Goal: Task Accomplishment & Management: Use online tool/utility

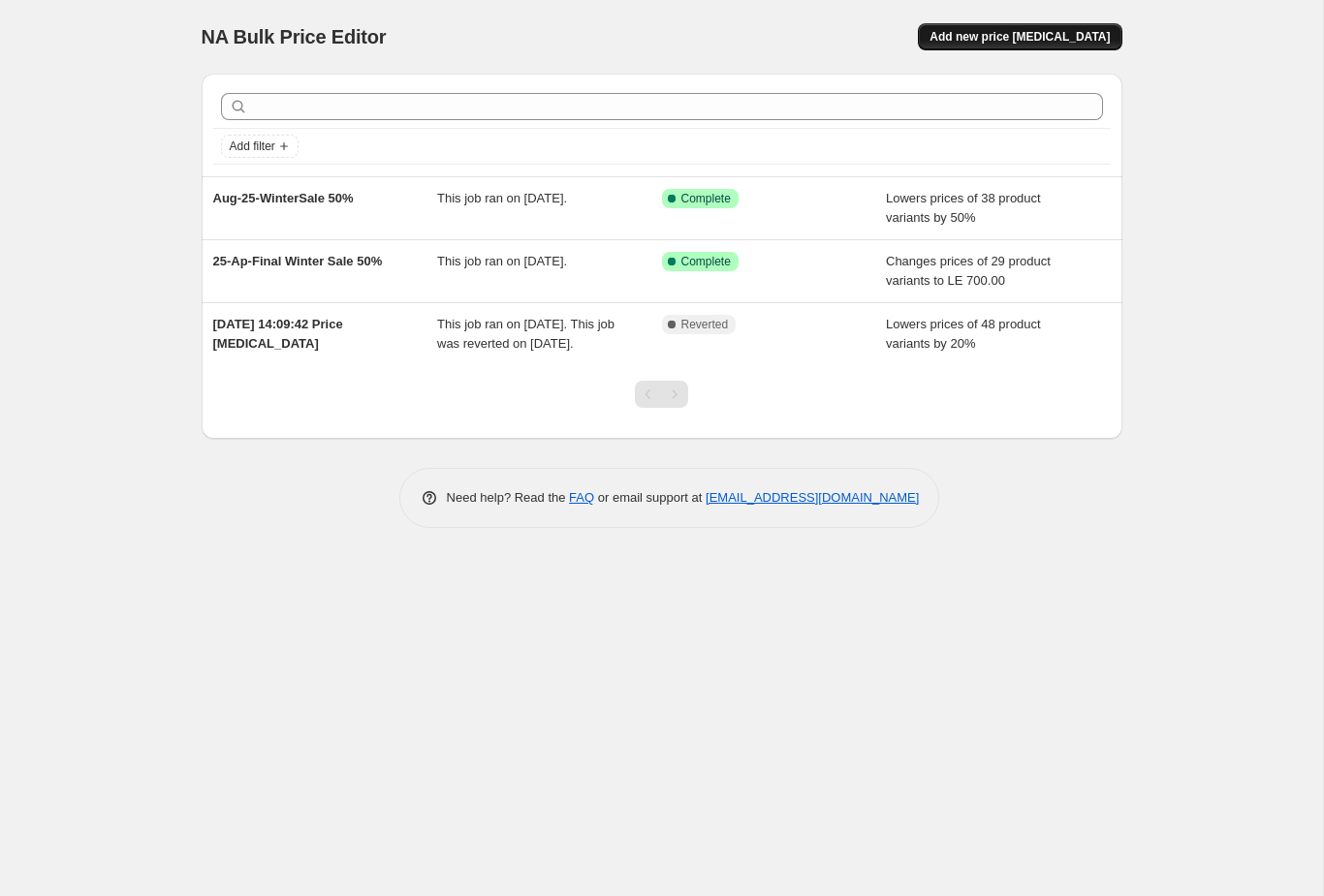
click at [1076, 34] on span "Add new price [MEDICAL_DATA]" at bounding box center [1020, 37] width 180 height 16
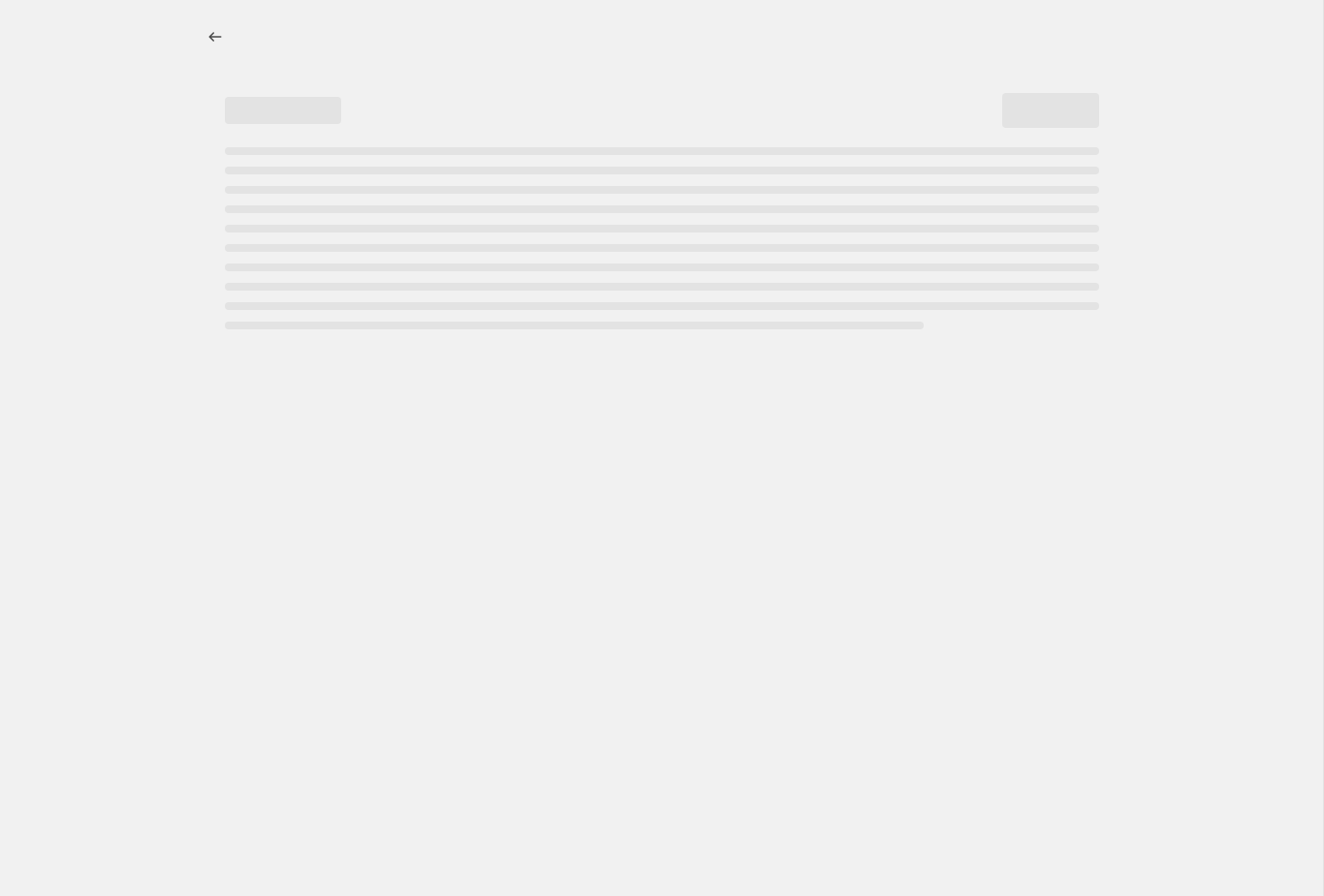
select select "percentage"
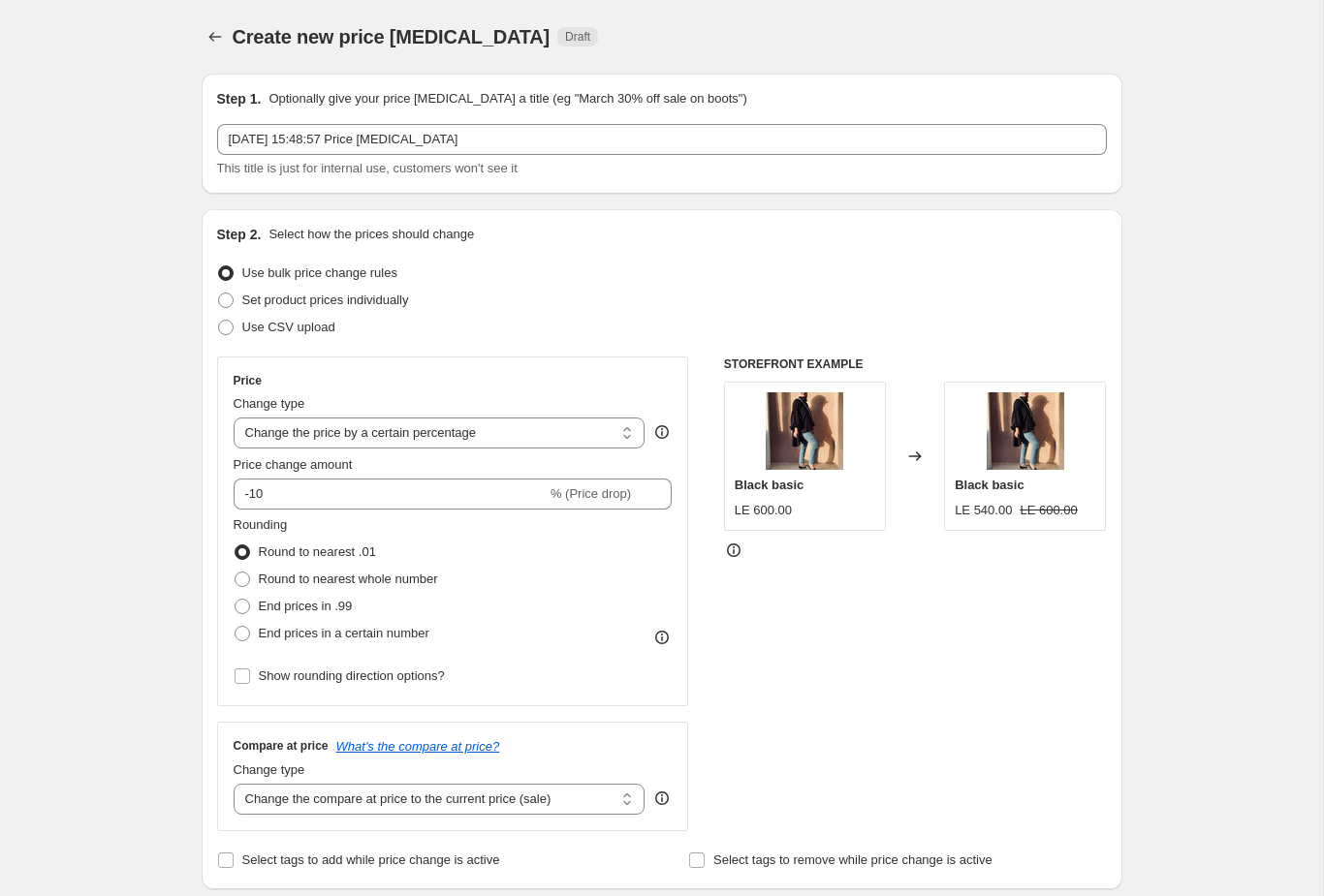
scroll to position [138, 0]
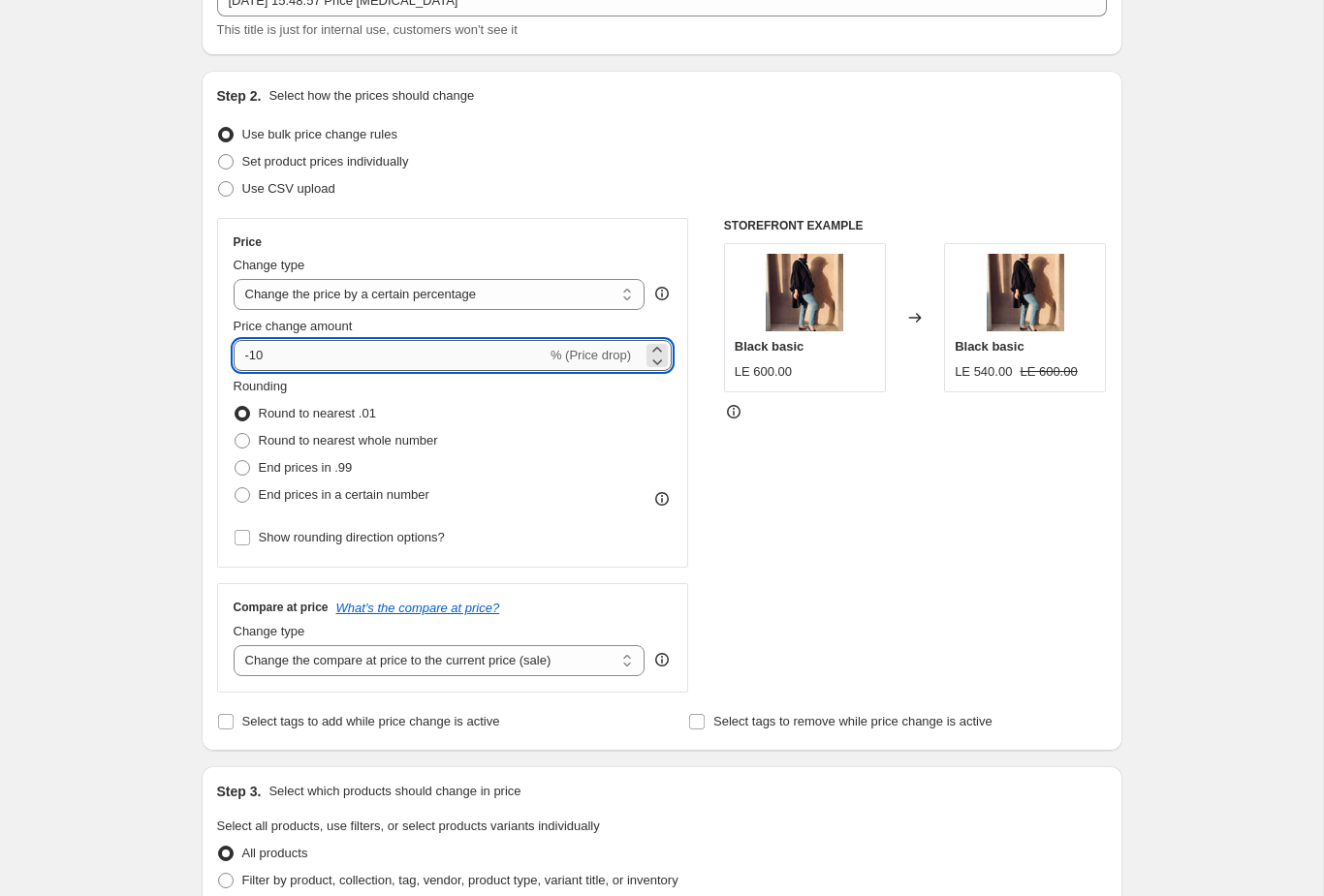
click at [450, 360] on input "-10" at bounding box center [389, 356] width 313 height 31
type input "-1"
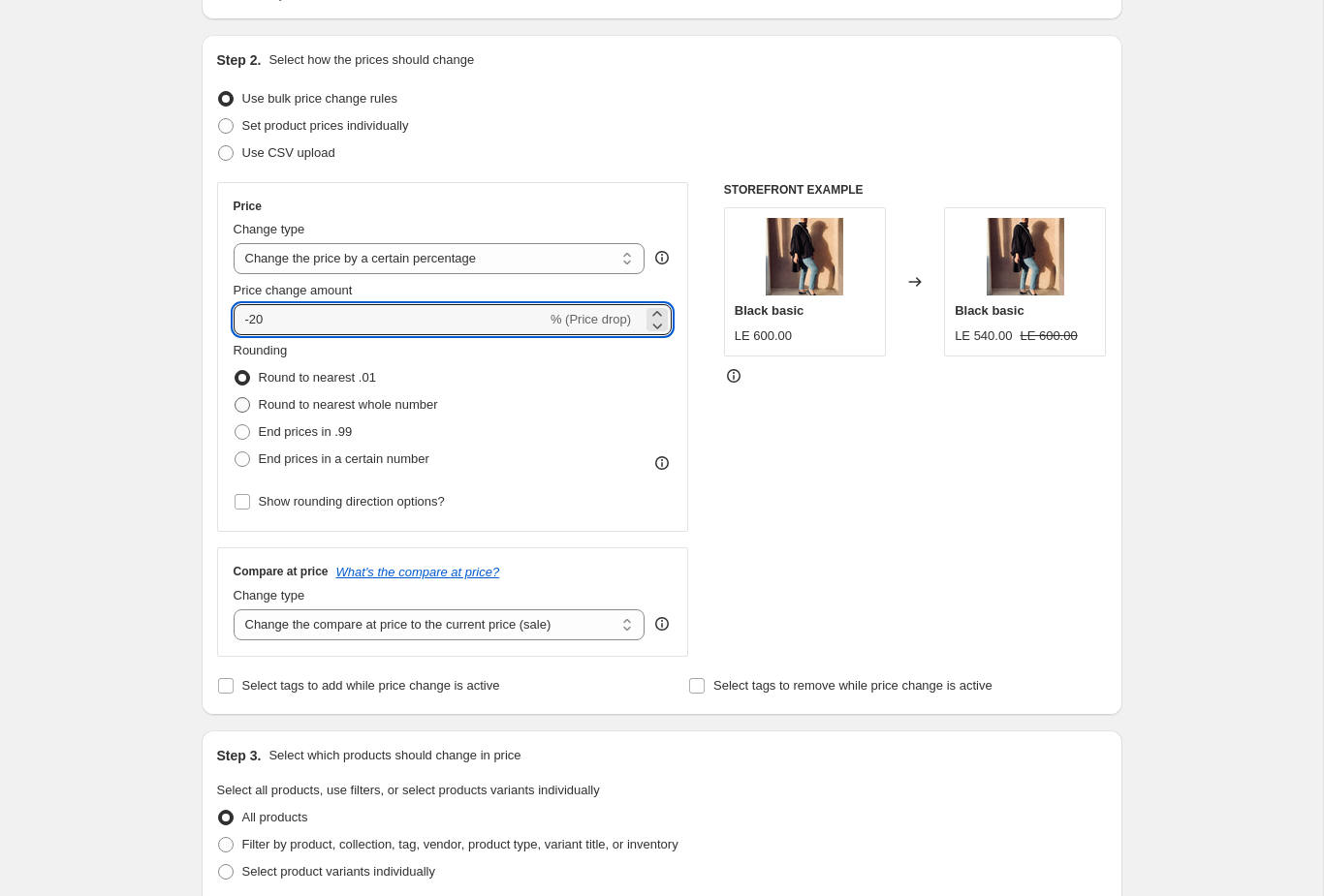
type input "-20"
click at [363, 409] on span "Round to nearest whole number" at bounding box center [348, 404] width 179 height 15
click at [235, 398] on input "Round to nearest whole number" at bounding box center [234, 397] width 1 height 1
radio input "true"
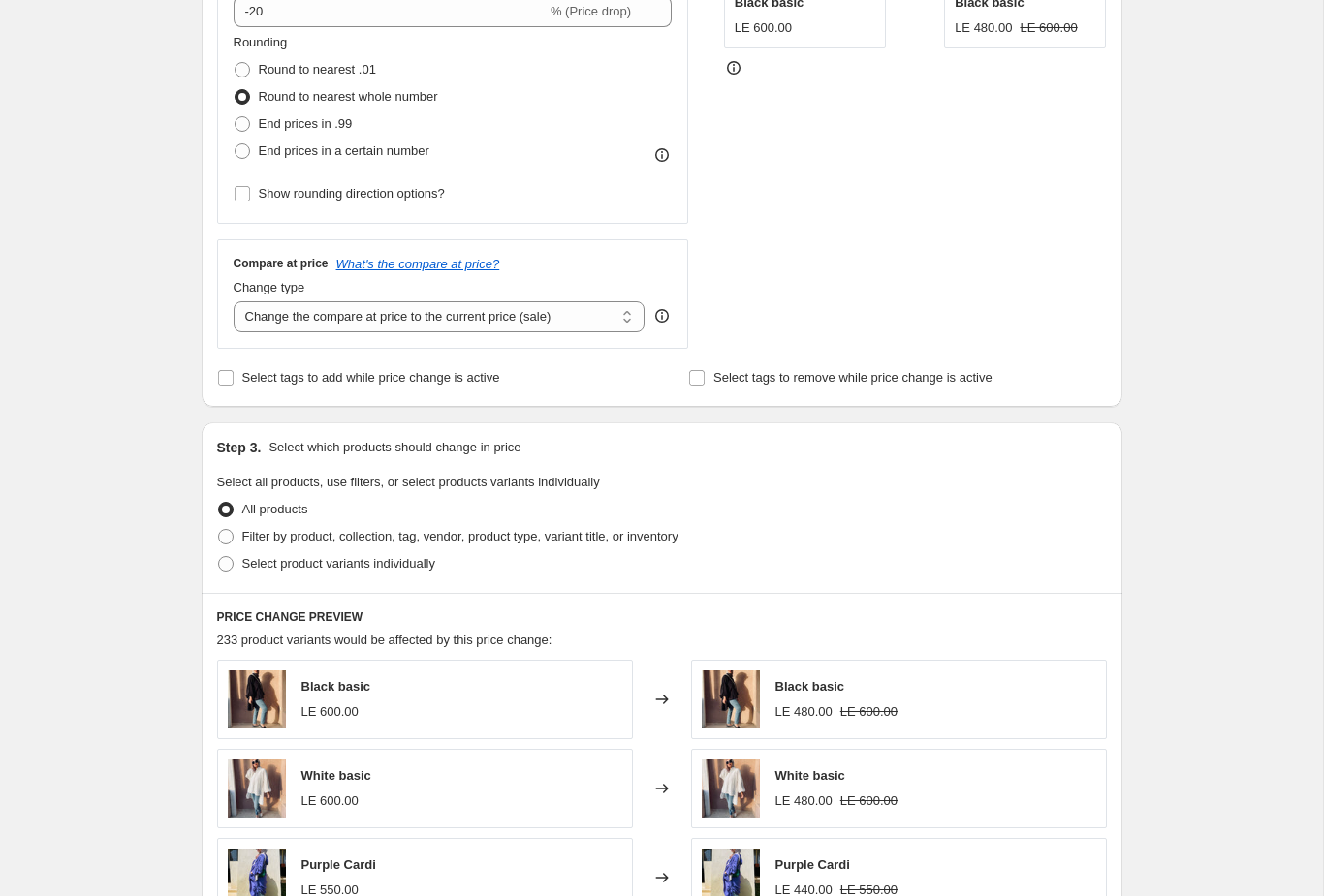
scroll to position [562, 0]
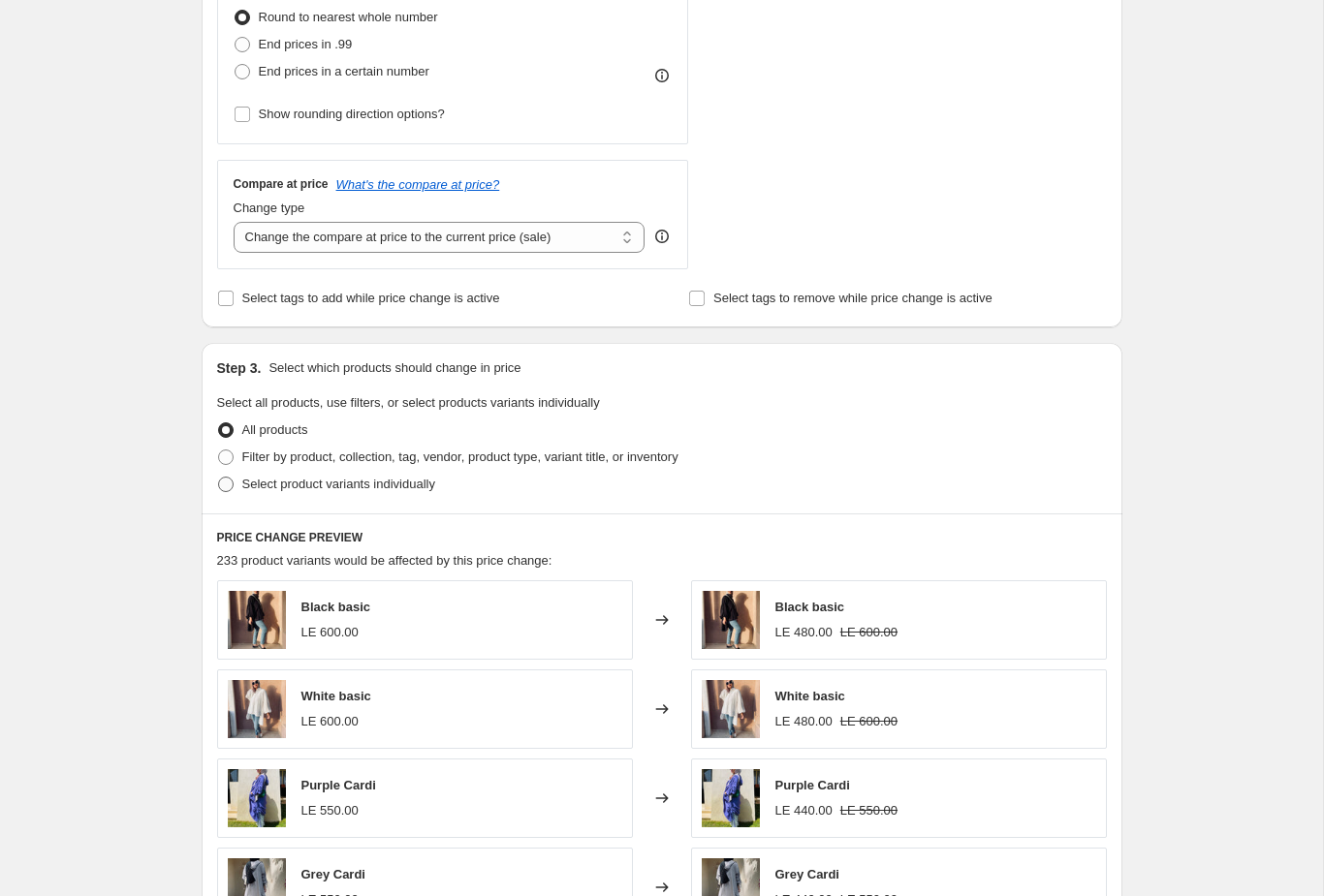
click at [327, 484] on span "Select product variants individually" at bounding box center [338, 483] width 193 height 15
click at [219, 477] on input "Select product variants individually" at bounding box center [218, 476] width 1 height 1
radio input "true"
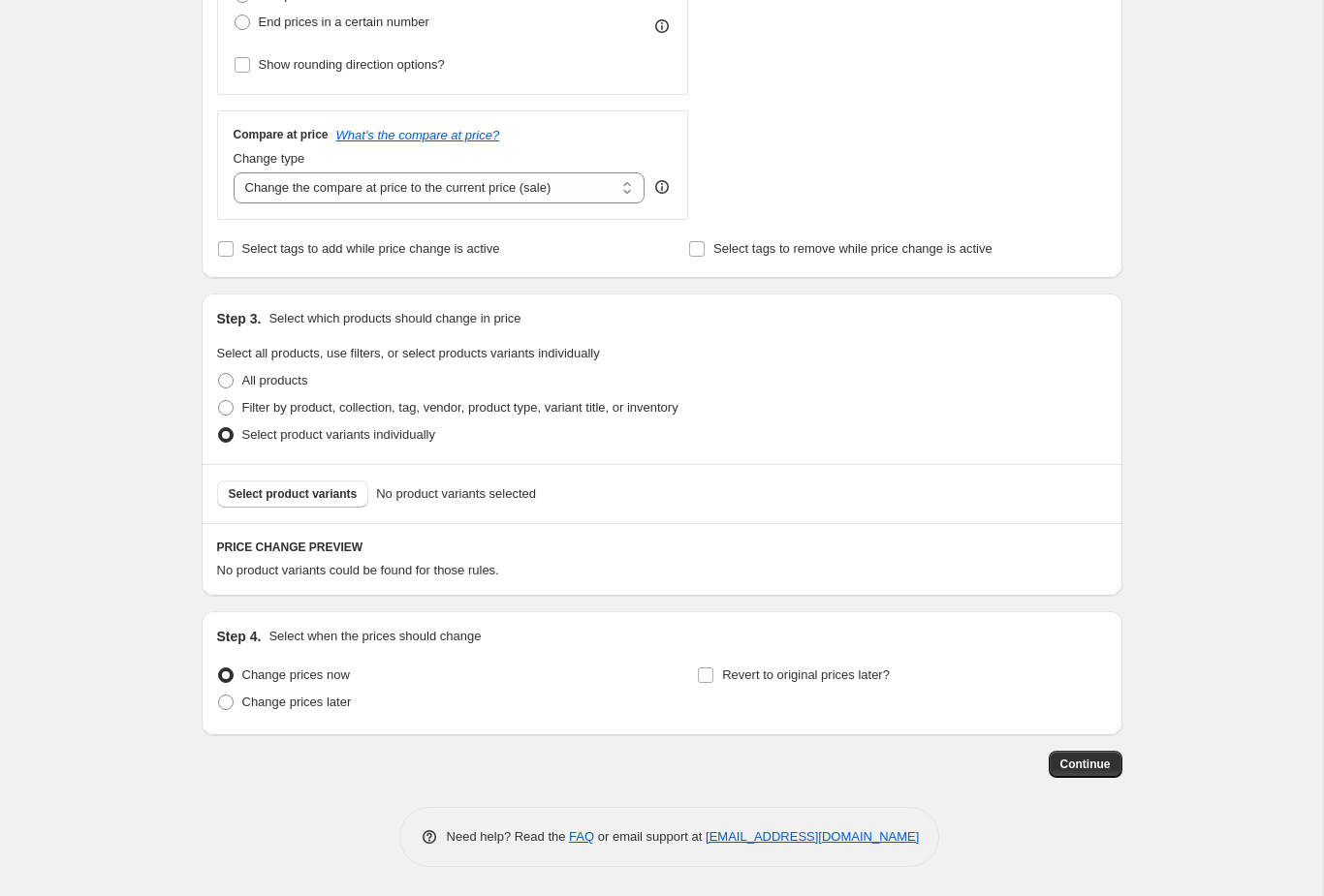
scroll to position [613, 0]
click at [461, 497] on span "No product variants selected" at bounding box center [456, 494] width 160 height 20
click at [221, 405] on span at bounding box center [226, 408] width 16 height 16
click at [219, 401] on input "Filter by product, collection, tag, vendor, product type, variant title, or inv…" at bounding box center [218, 400] width 1 height 1
radio input "true"
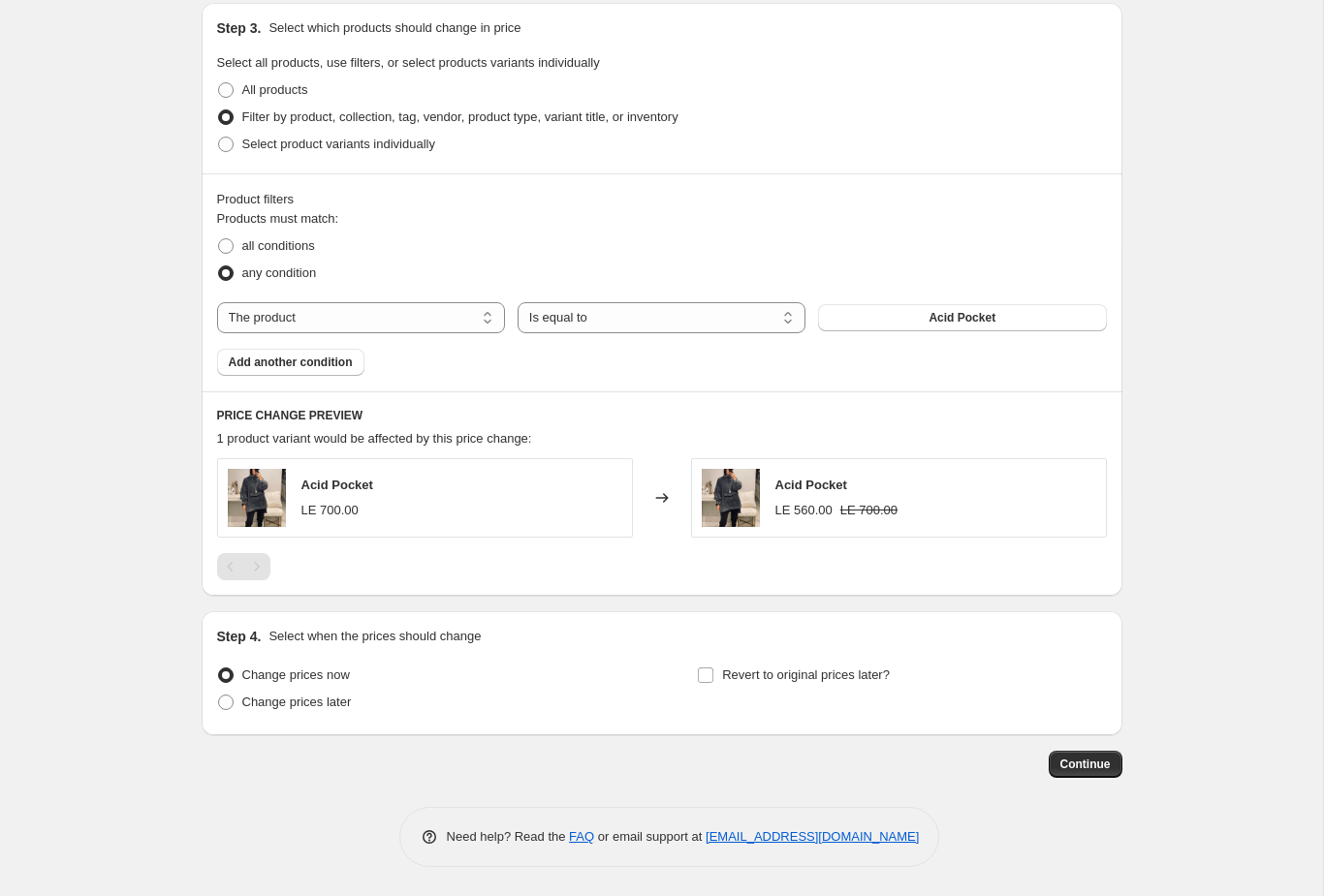
scroll to position [903, 0]
click at [388, 327] on select "The product The product's collection The product's vendor The product's status …" at bounding box center [361, 318] width 288 height 31
select select "collection"
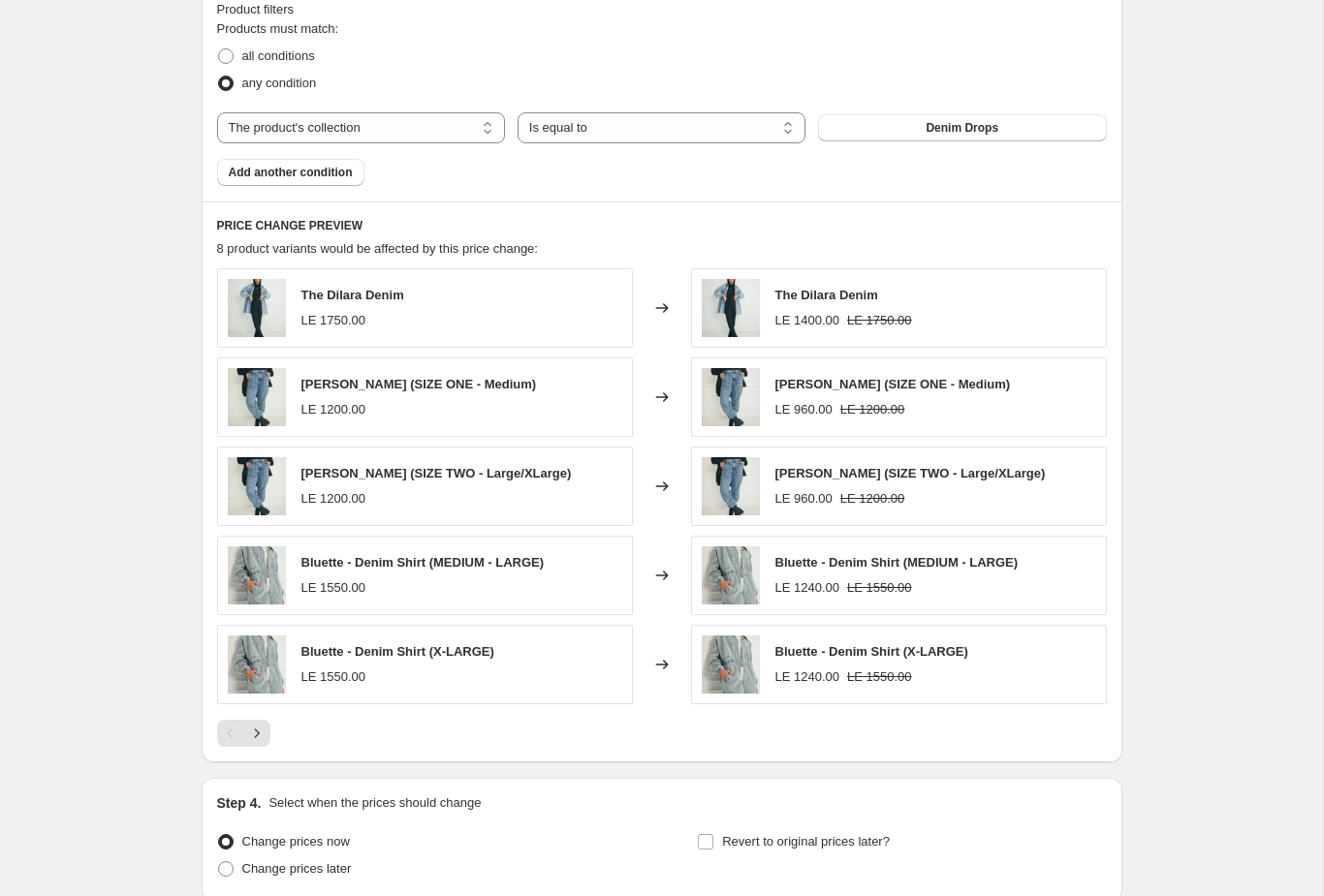
scroll to position [1012, 0]
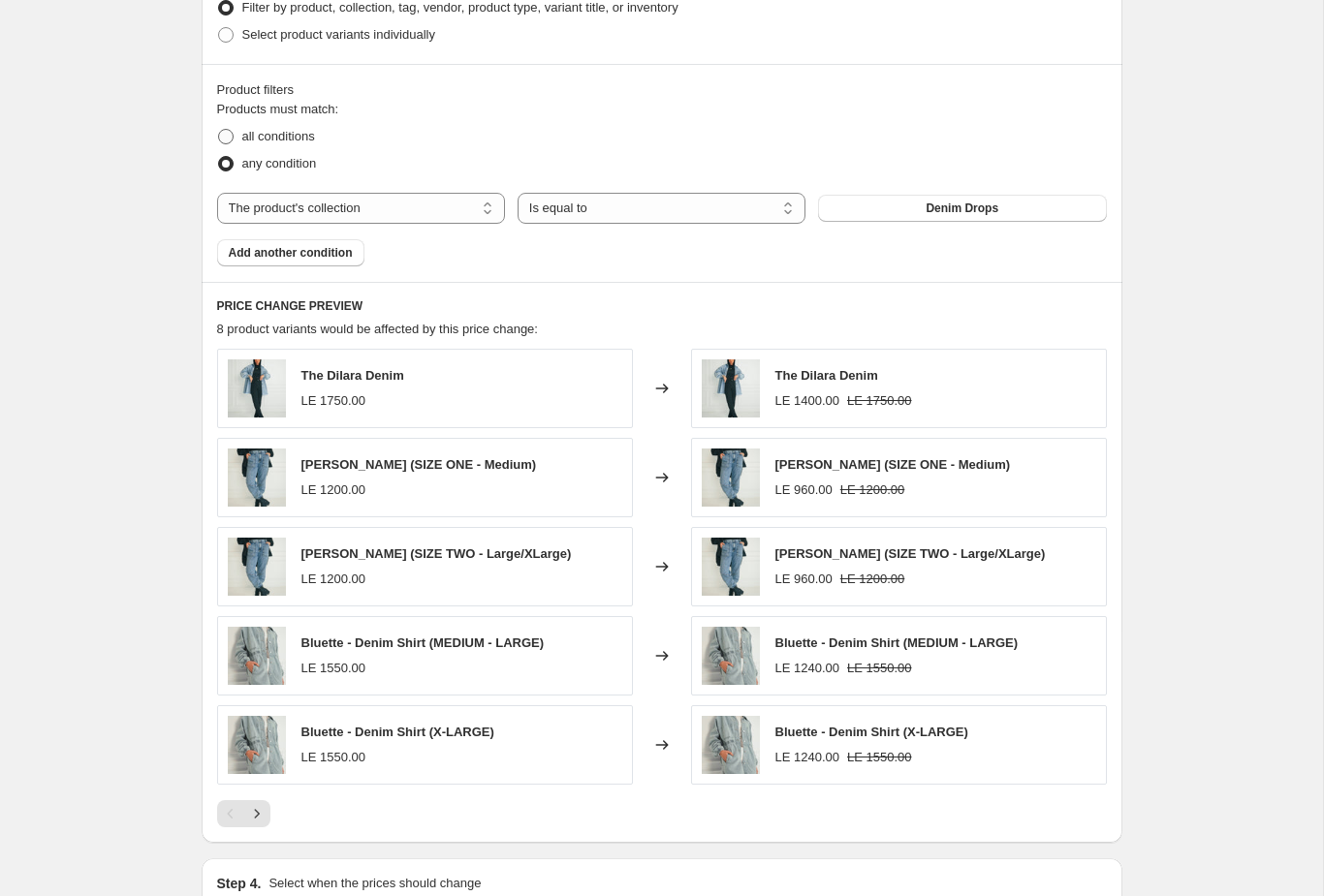
click at [270, 138] on span "all conditions" at bounding box center [279, 135] width 73 height 15
click at [219, 129] on input "all conditions" at bounding box center [218, 128] width 1 height 1
radio input "true"
click at [411, 217] on select "The product The product's collection The product's vendor The product's status …" at bounding box center [361, 209] width 288 height 31
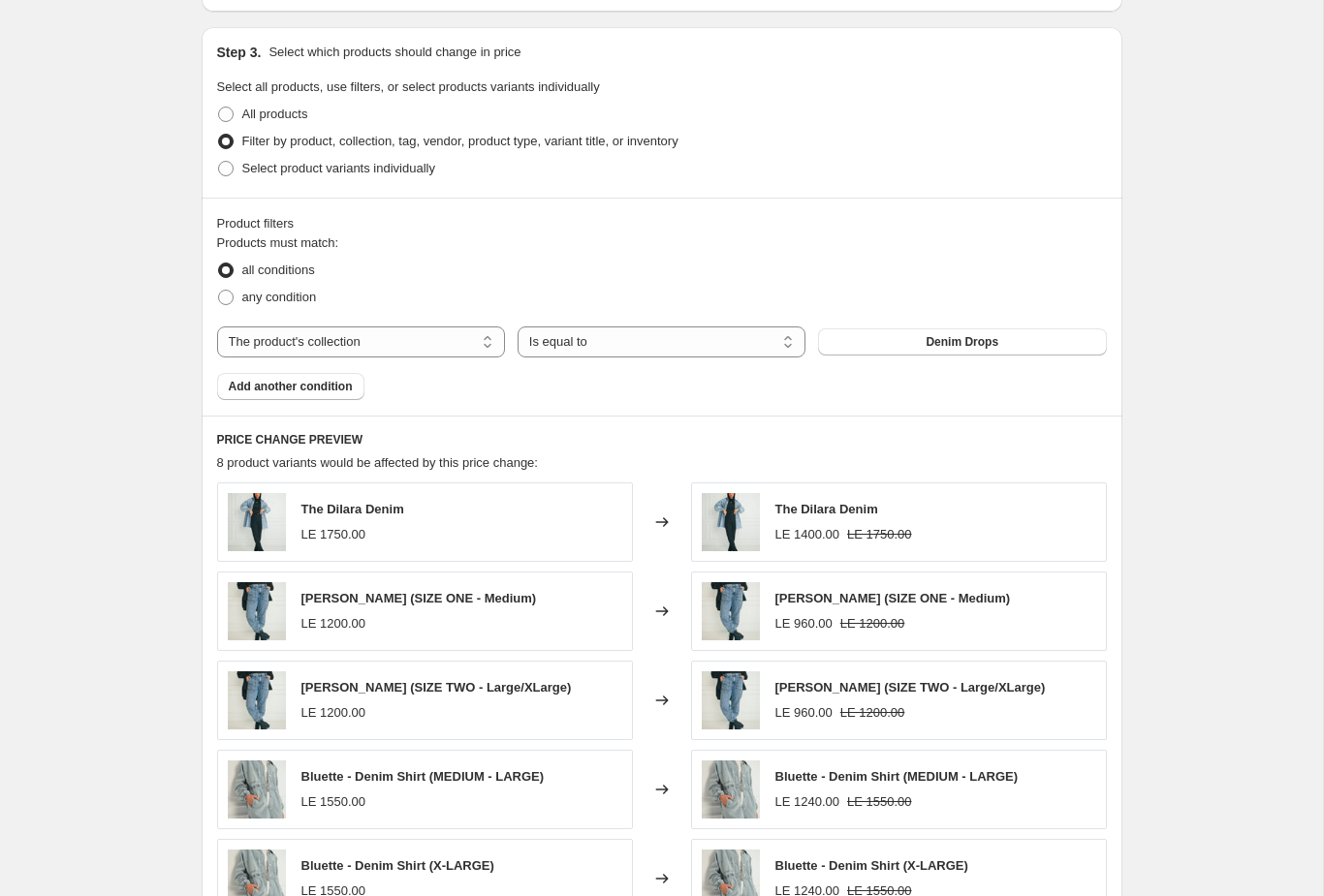
scroll to position [783, 0]
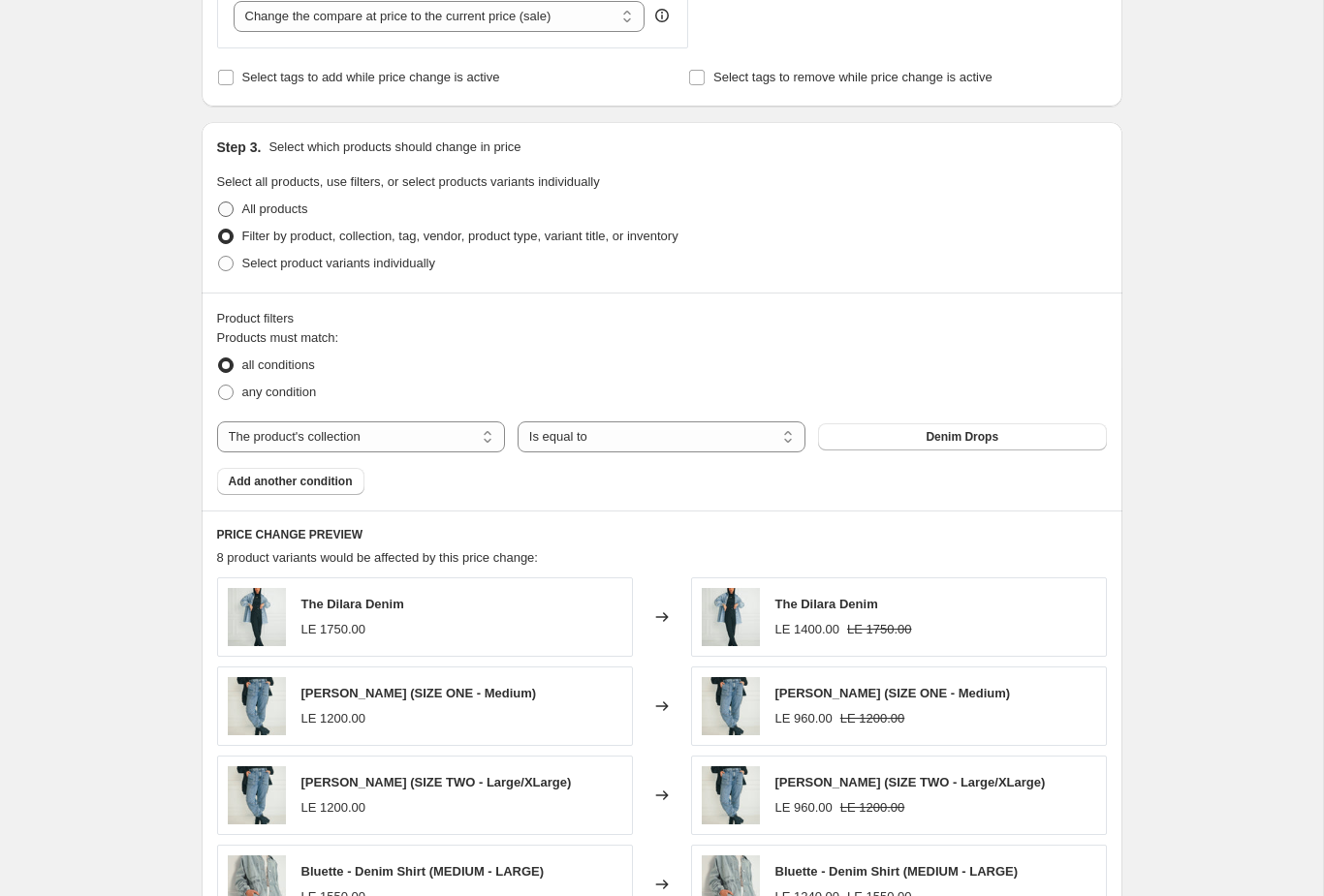
click at [283, 216] on span "All products" at bounding box center [275, 209] width 66 height 15
click at [219, 203] on input "All products" at bounding box center [218, 202] width 1 height 1
radio input "true"
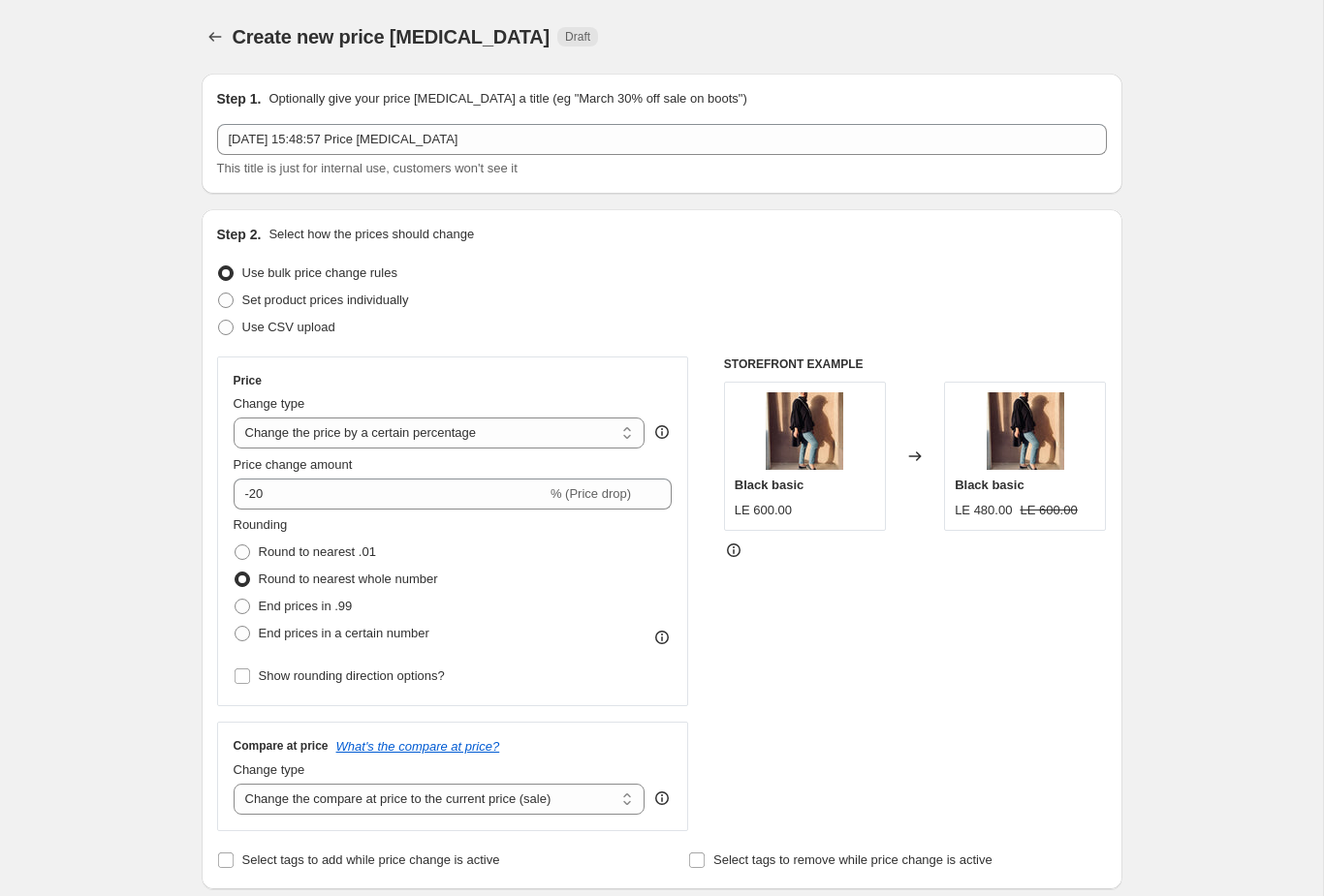
scroll to position [0, 0]
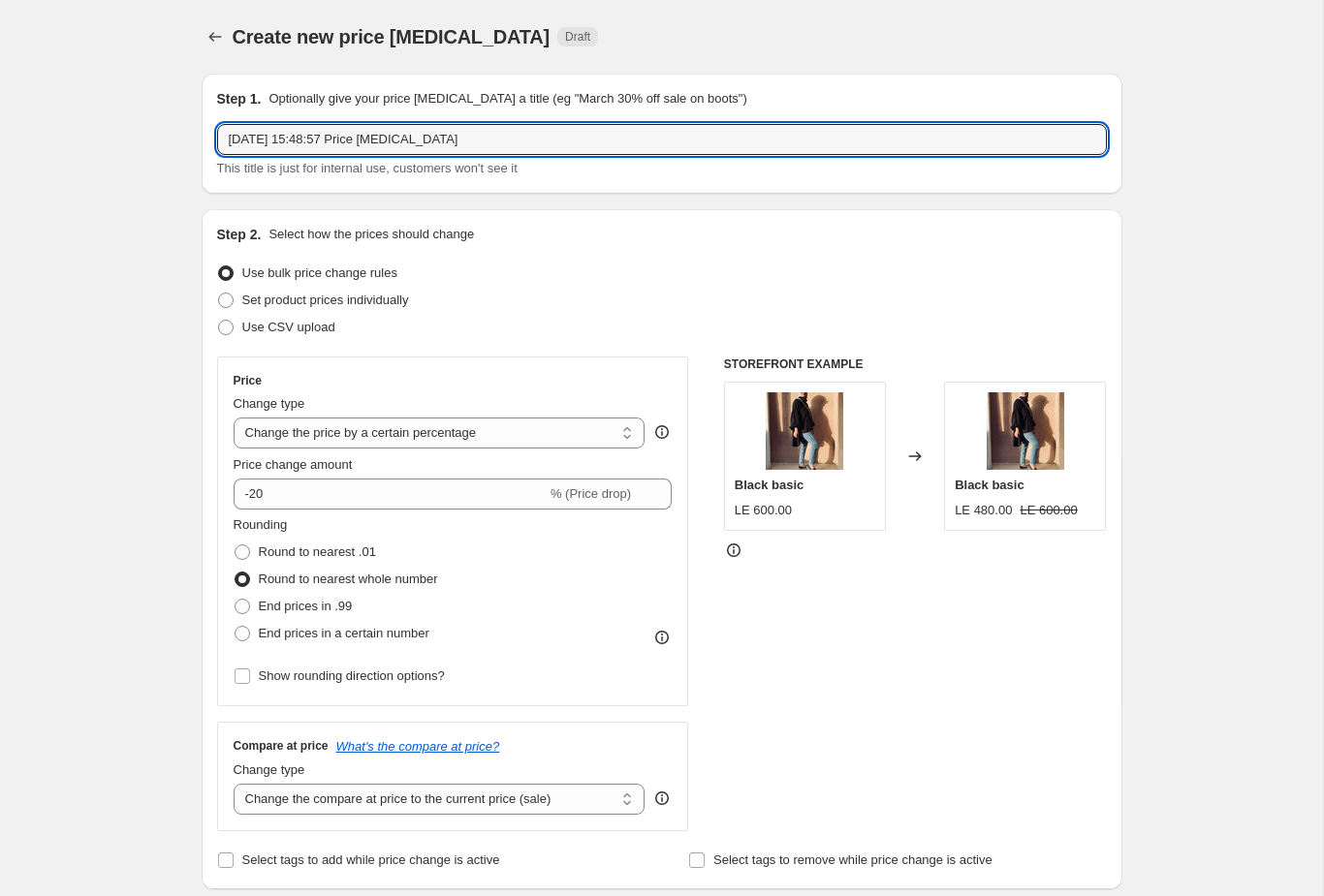
drag, startPoint x: 377, startPoint y: 136, endPoint x: 142, endPoint y: 135, distance: 235.0
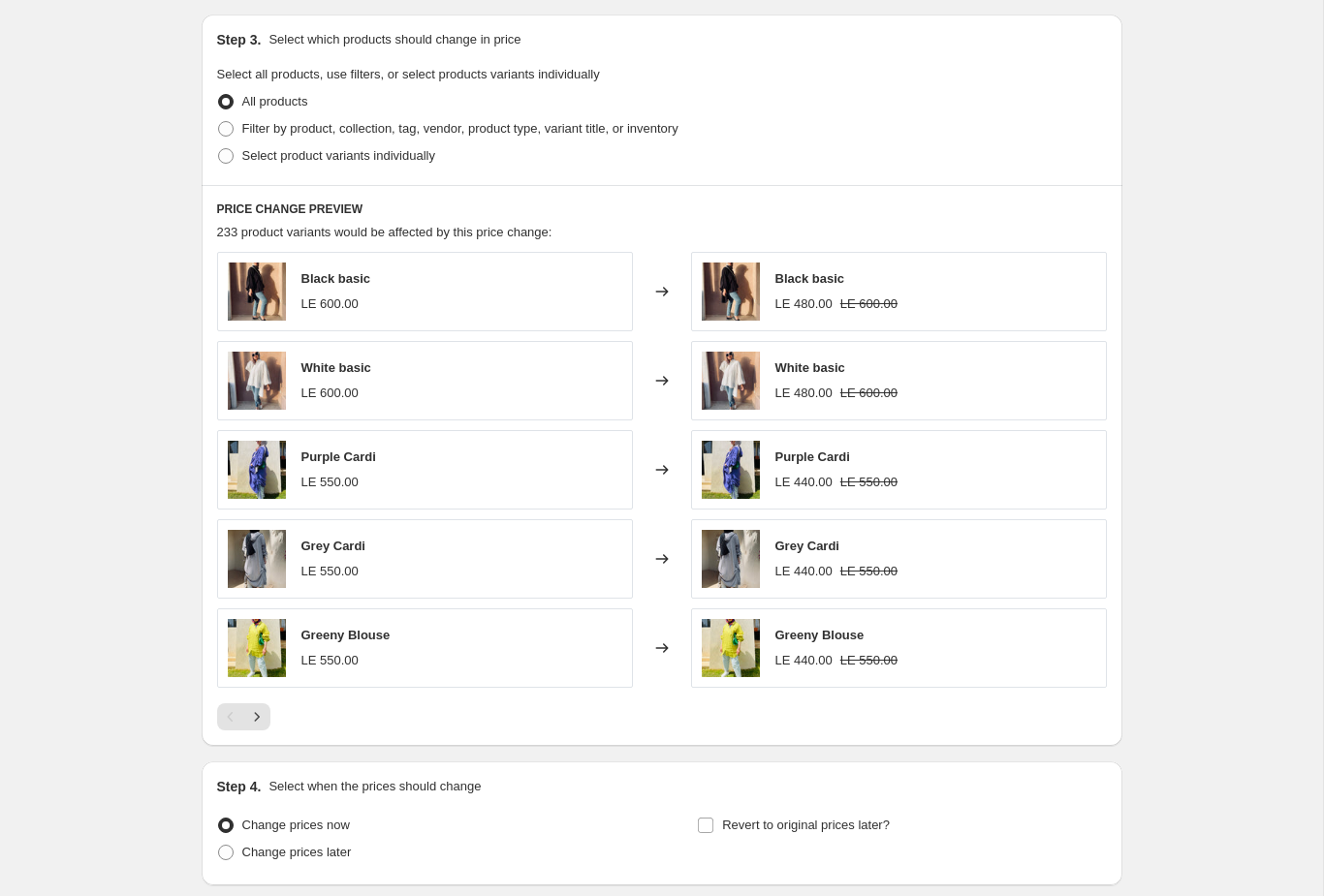
scroll to position [1035, 0]
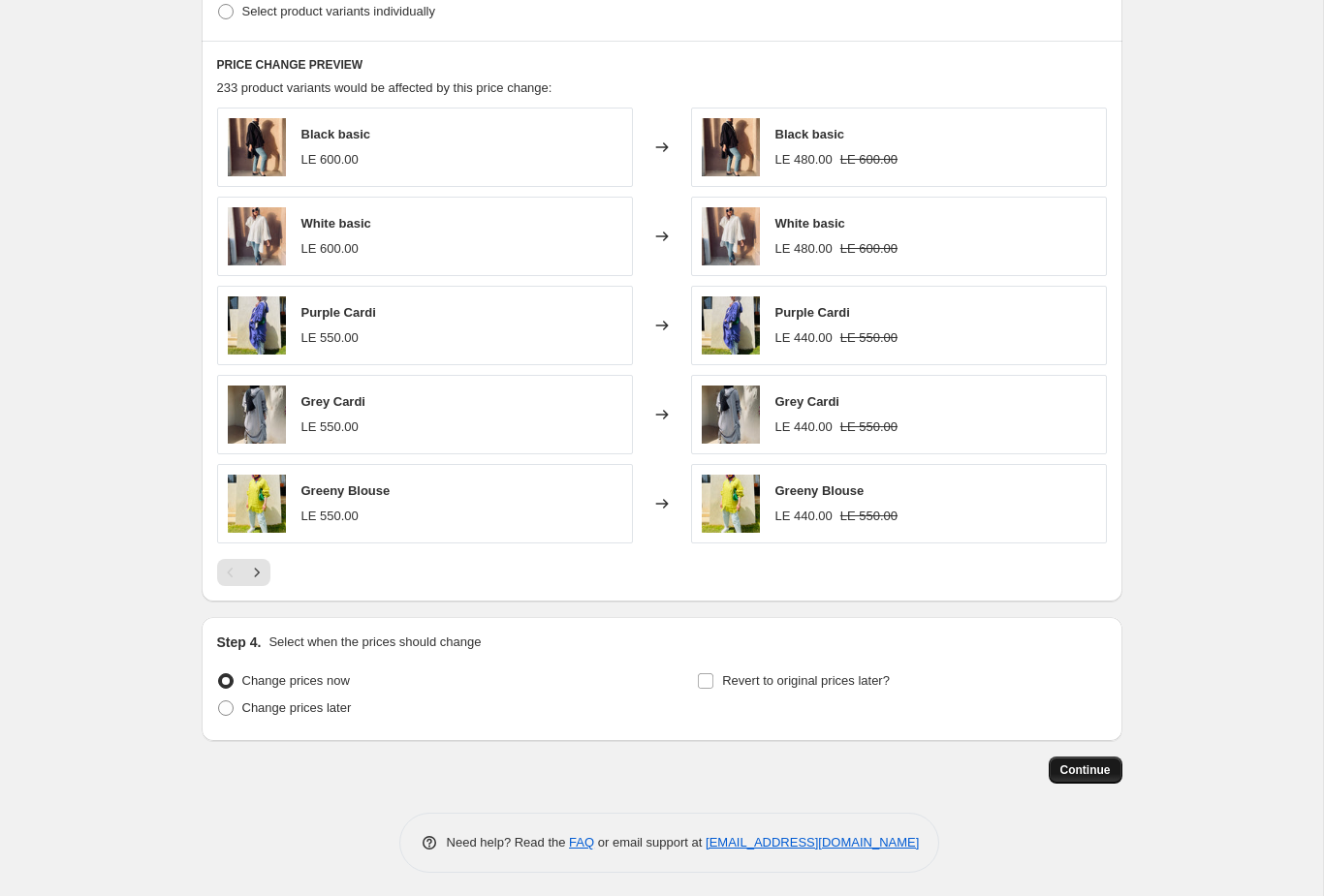
type input "Sep25-20% Price [MEDICAL_DATA]"
click at [1091, 779] on button "Continue" at bounding box center [1086, 771] width 74 height 27
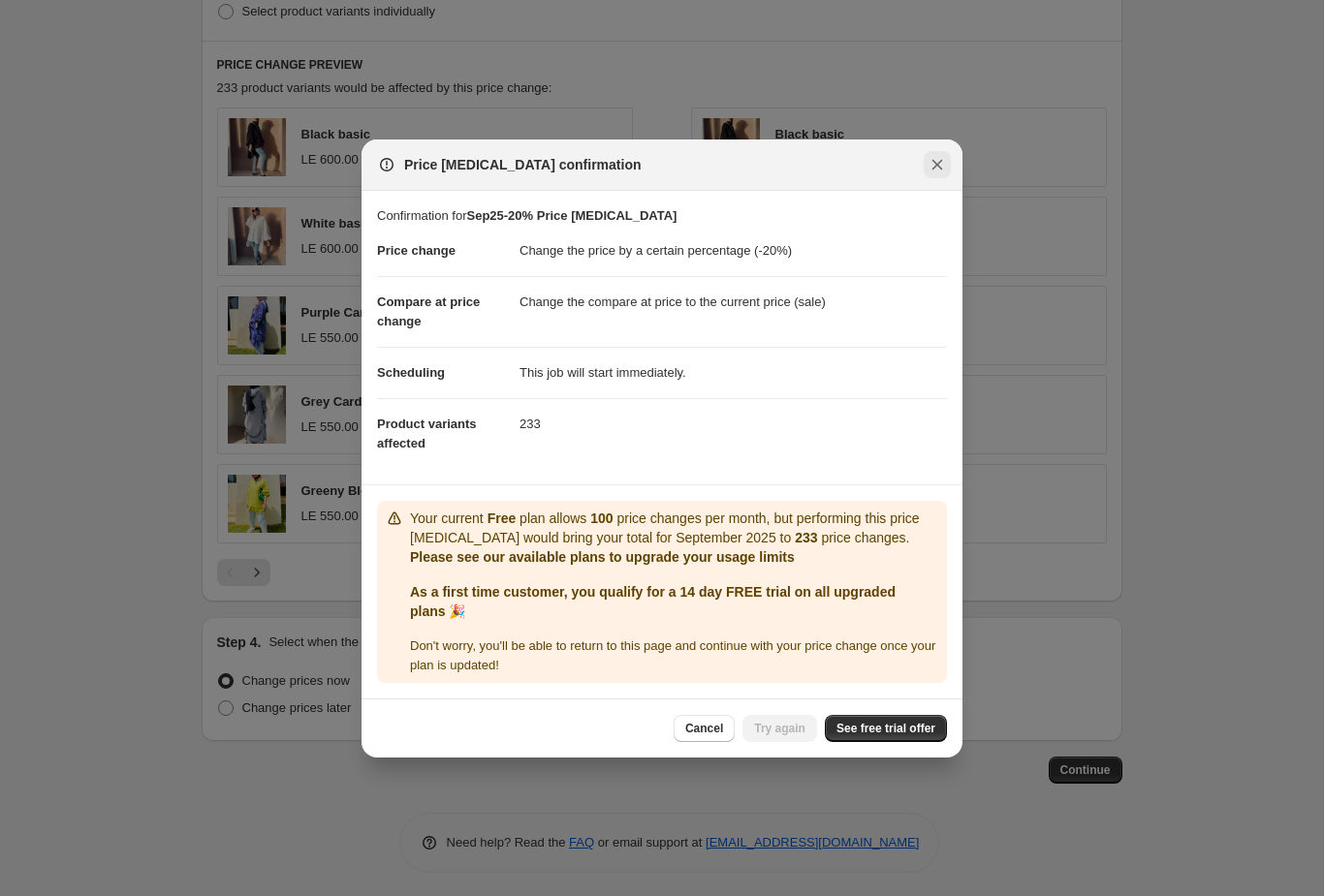
click at [941, 169] on icon "Close" at bounding box center [938, 165] width 20 height 20
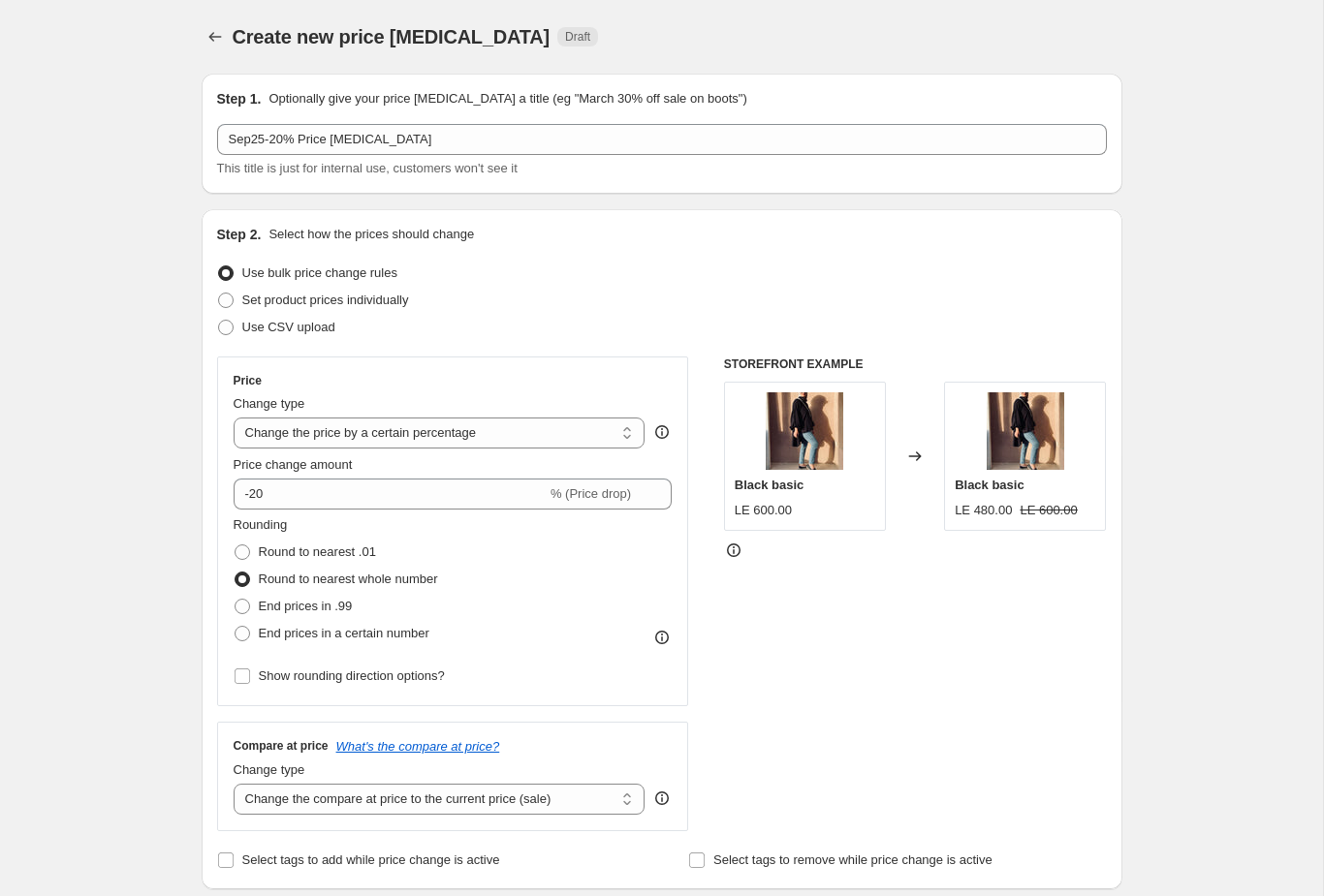
scroll to position [0, 0]
